Goal: Find specific page/section: Find specific page/section

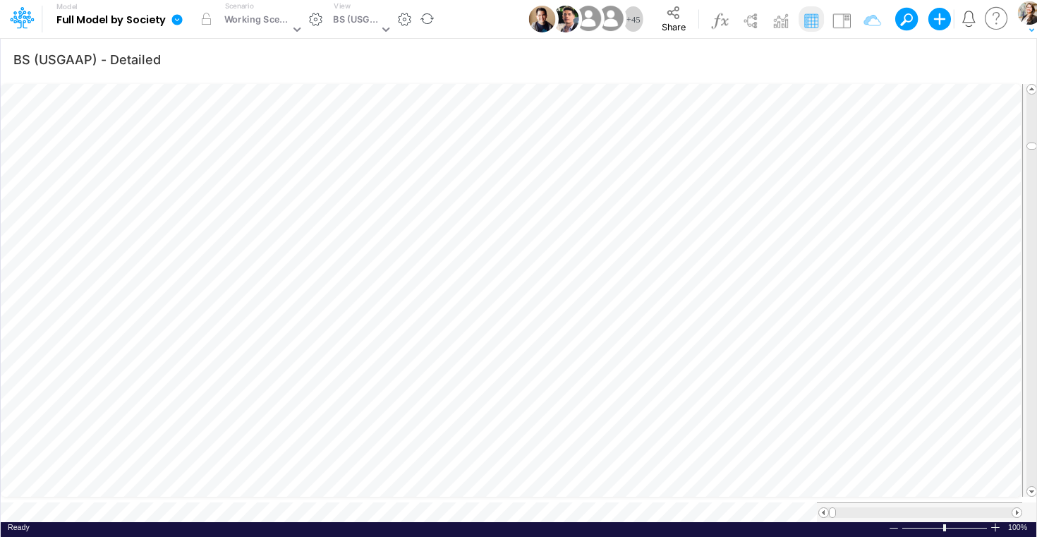
scroll to position [6, 3]
click at [345, 25] on div "BS (USGAAP)" at bounding box center [355, 21] width 45 height 16
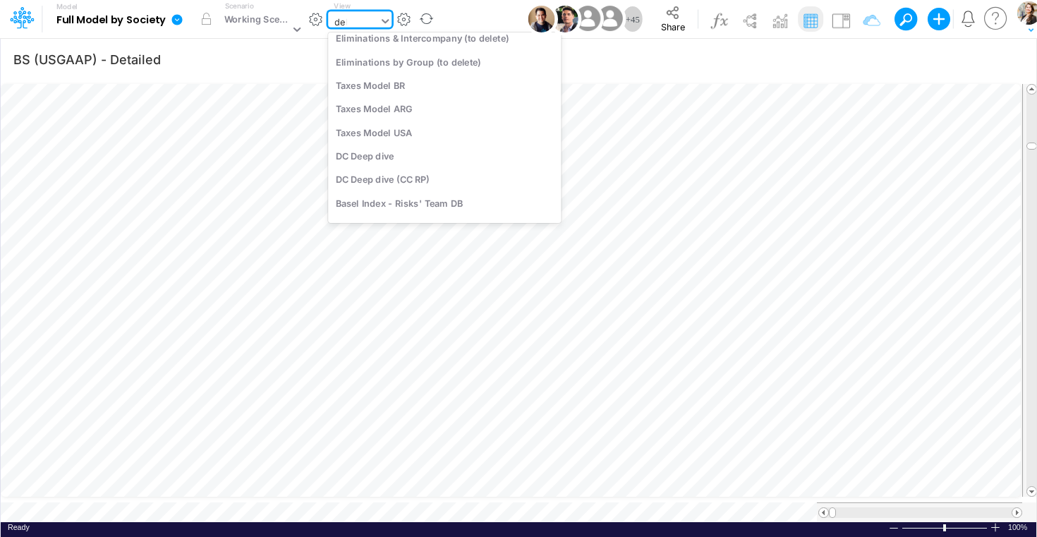
scroll to position [0, 0]
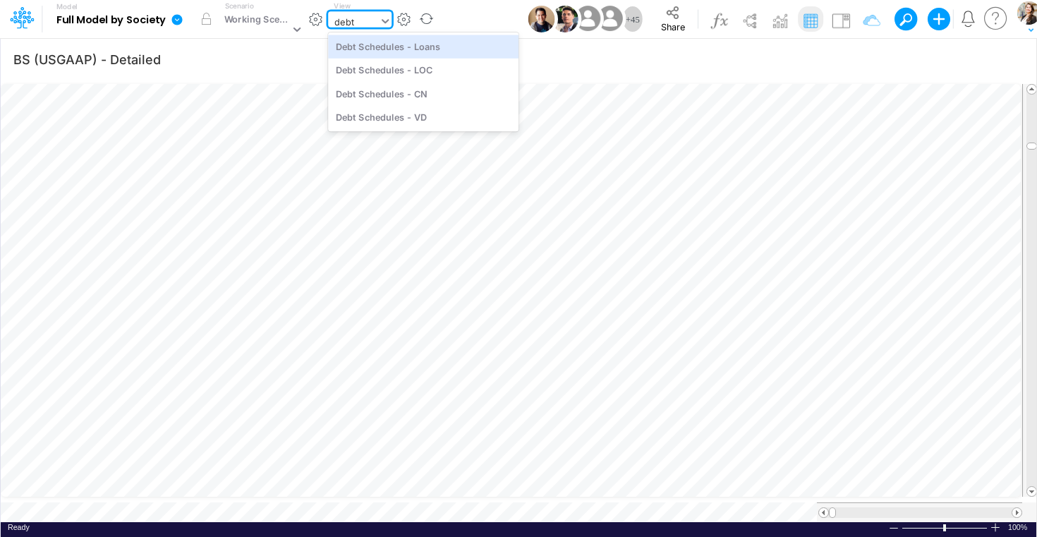
type input "debt"
click at [406, 52] on div "Debt Schedules - Loans" at bounding box center [423, 46] width 190 height 23
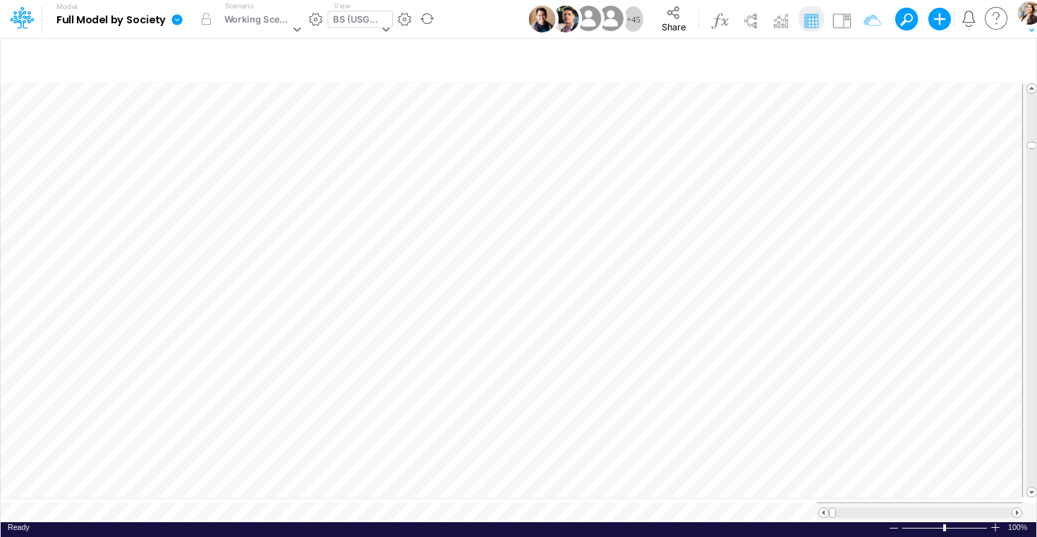
type input "BS (USGAAP) - Detailed"
click at [356, 18] on div "BS (USGAAP)" at bounding box center [355, 21] width 45 height 16
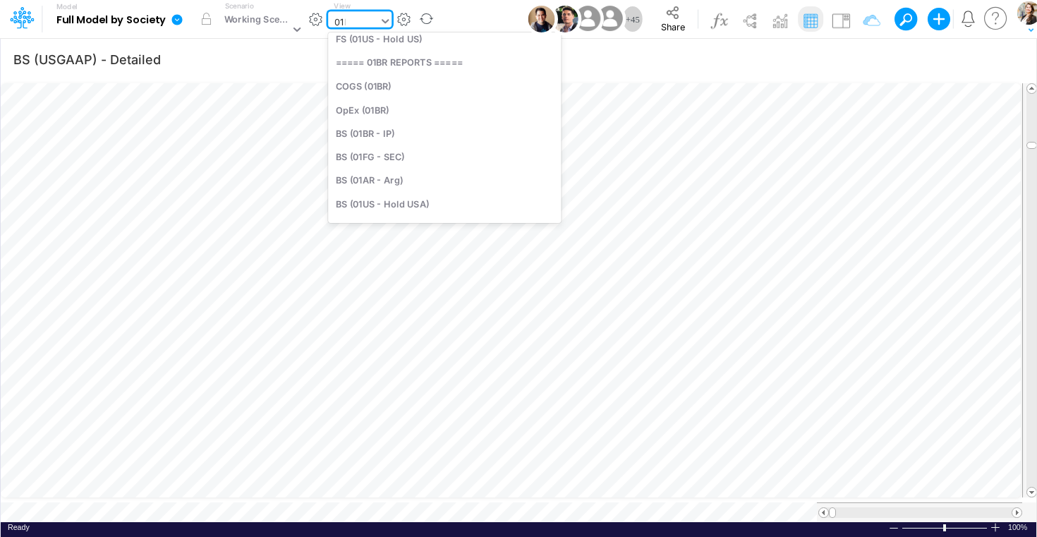
scroll to position [35, 0]
type input "01br"
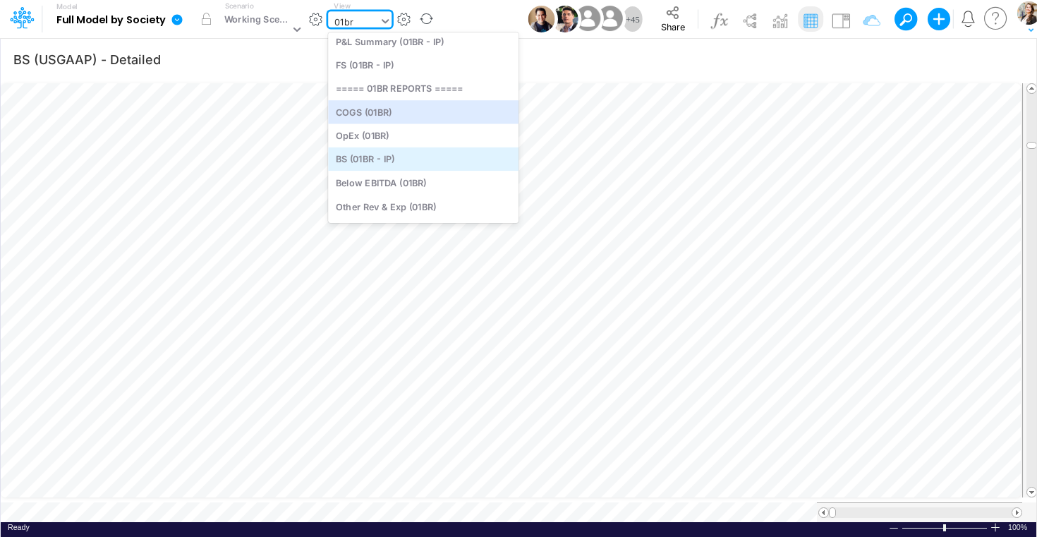
scroll to position [12, 0]
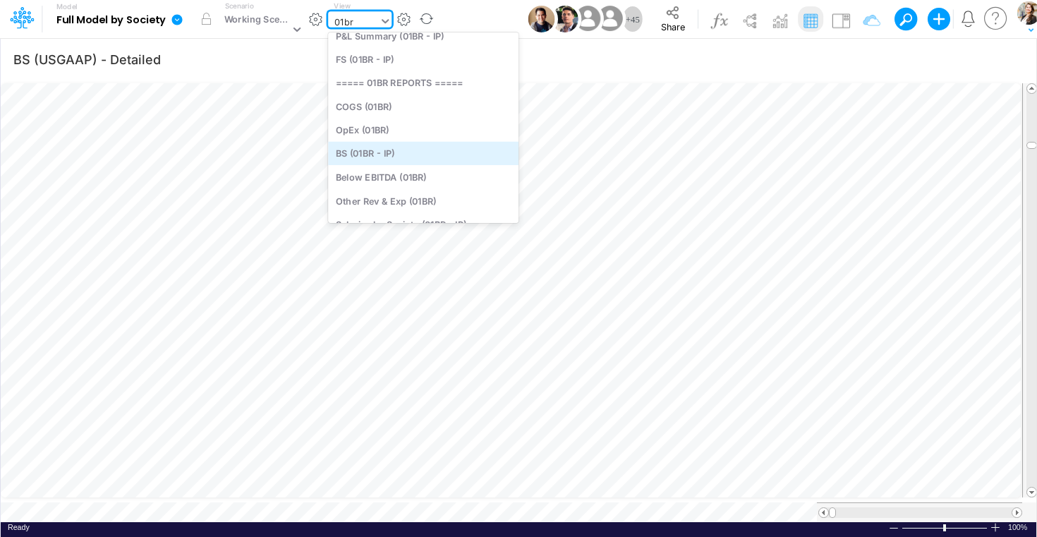
click at [389, 157] on div "BS (01BR - IP)" at bounding box center [423, 153] width 190 height 23
type input "BS (01BR - IP)"
